Goal: Navigation & Orientation: Find specific page/section

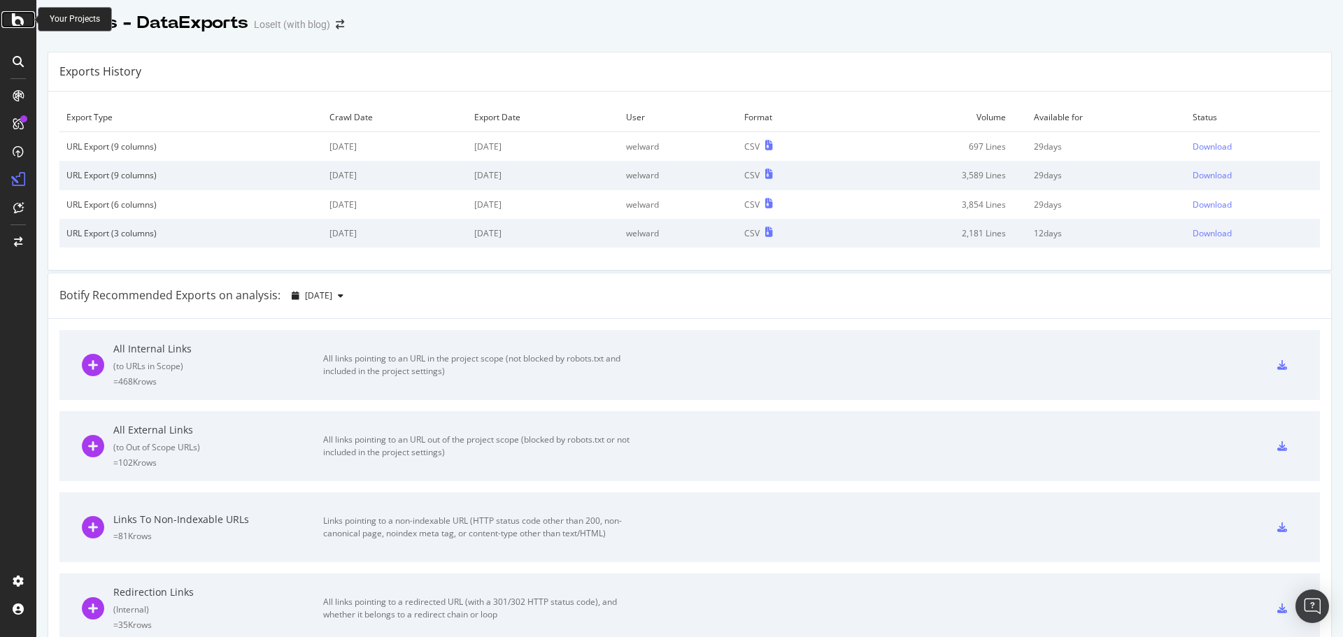
click at [19, 26] on icon at bounding box center [18, 19] width 13 height 17
